Goal: Contribute content

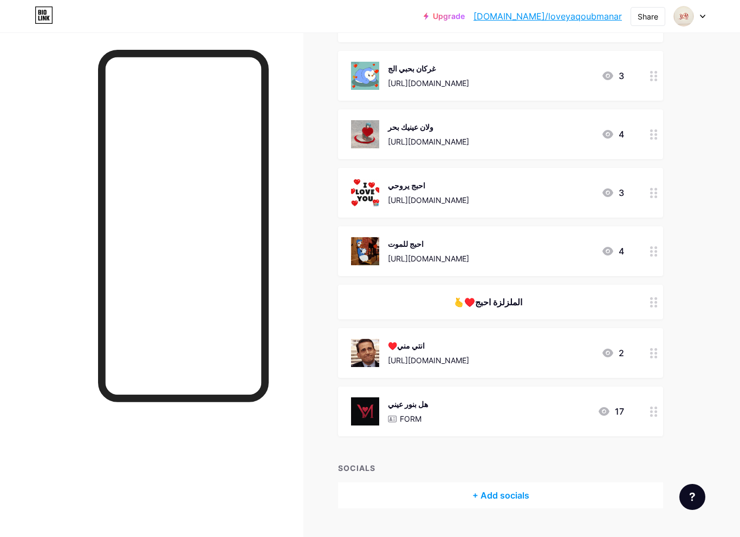
scroll to position [1344, 0]
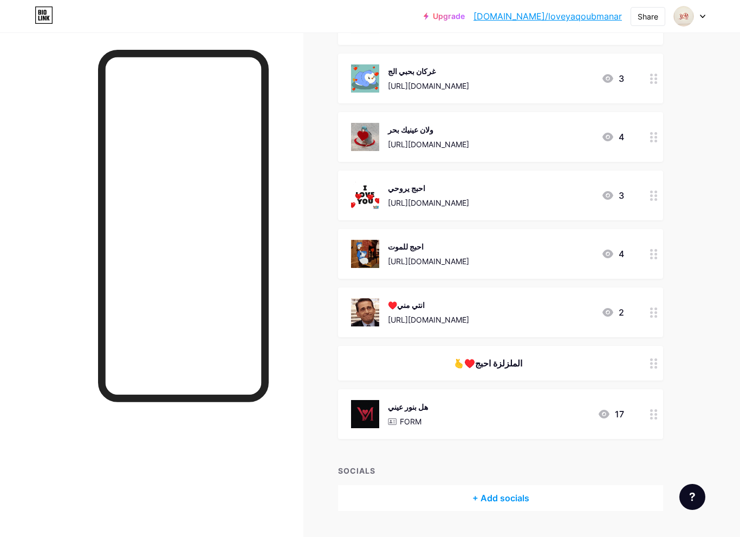
click at [548, 412] on div "هل بنور عيني FORM 17" at bounding box center [487, 414] width 273 height 28
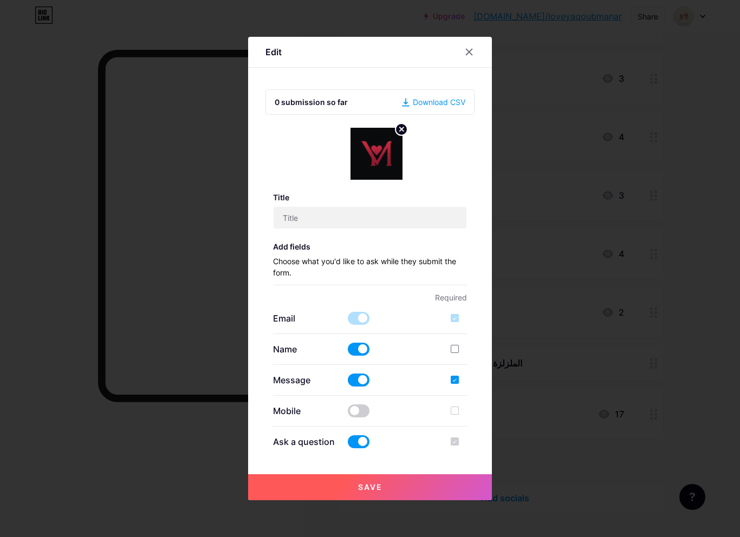
type input "هل بنور عيني"
checkbox input "true"
type input "❤️الحب خبل السيد"
type textarea "🍯شكرا الج يا [PERSON_NAME]ه [PERSON_NAME]"
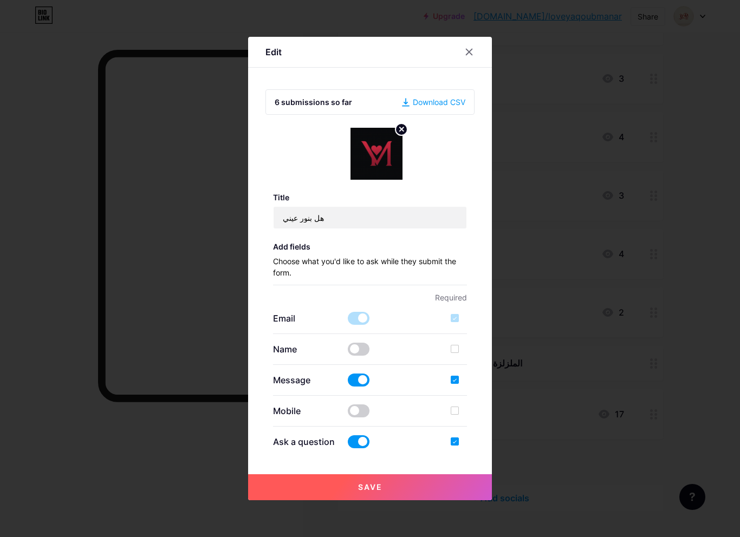
click at [616, 347] on div at bounding box center [370, 268] width 740 height 537
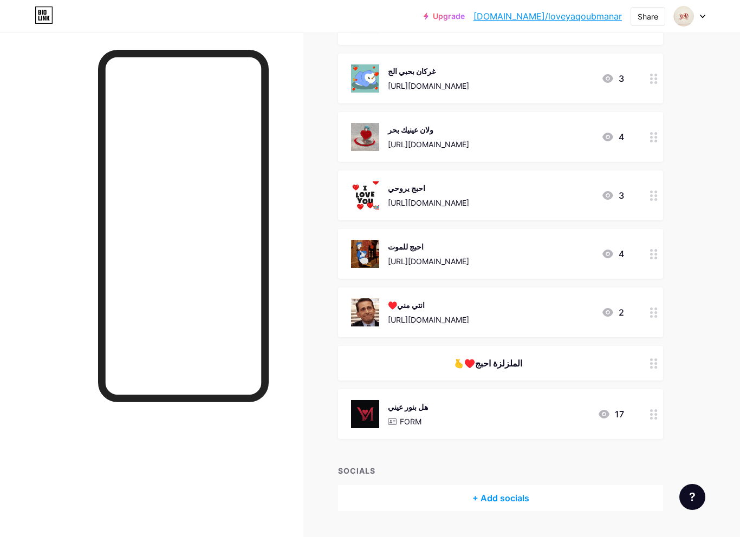
click at [605, 354] on div "🫰♥️الملزلزة احبج" at bounding box center [500, 363] width 325 height 35
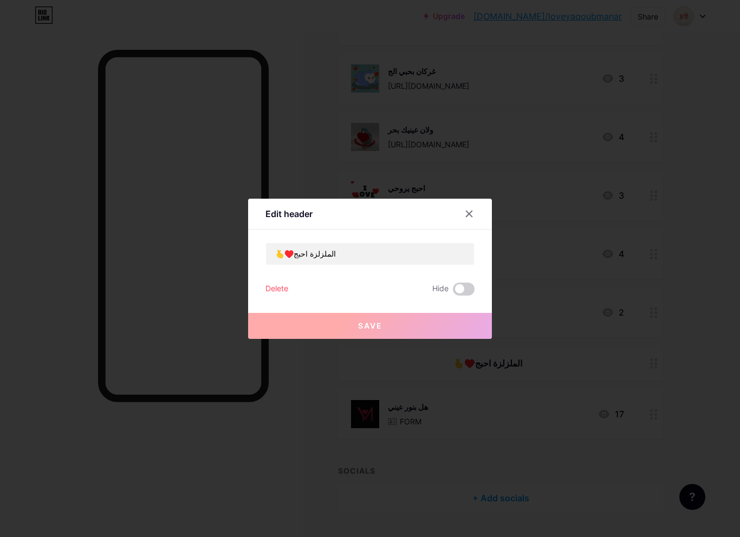
click at [465, 197] on div at bounding box center [370, 268] width 740 height 537
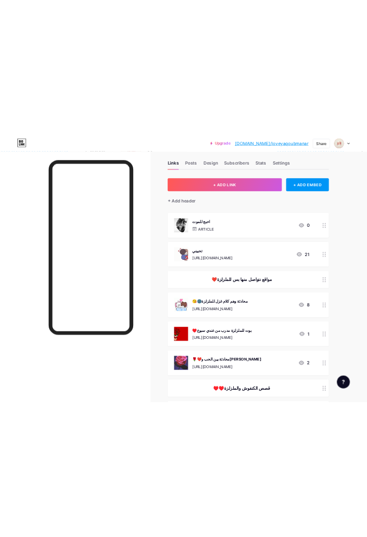
scroll to position [0, 0]
